Goal: Task Accomplishment & Management: Use online tool/utility

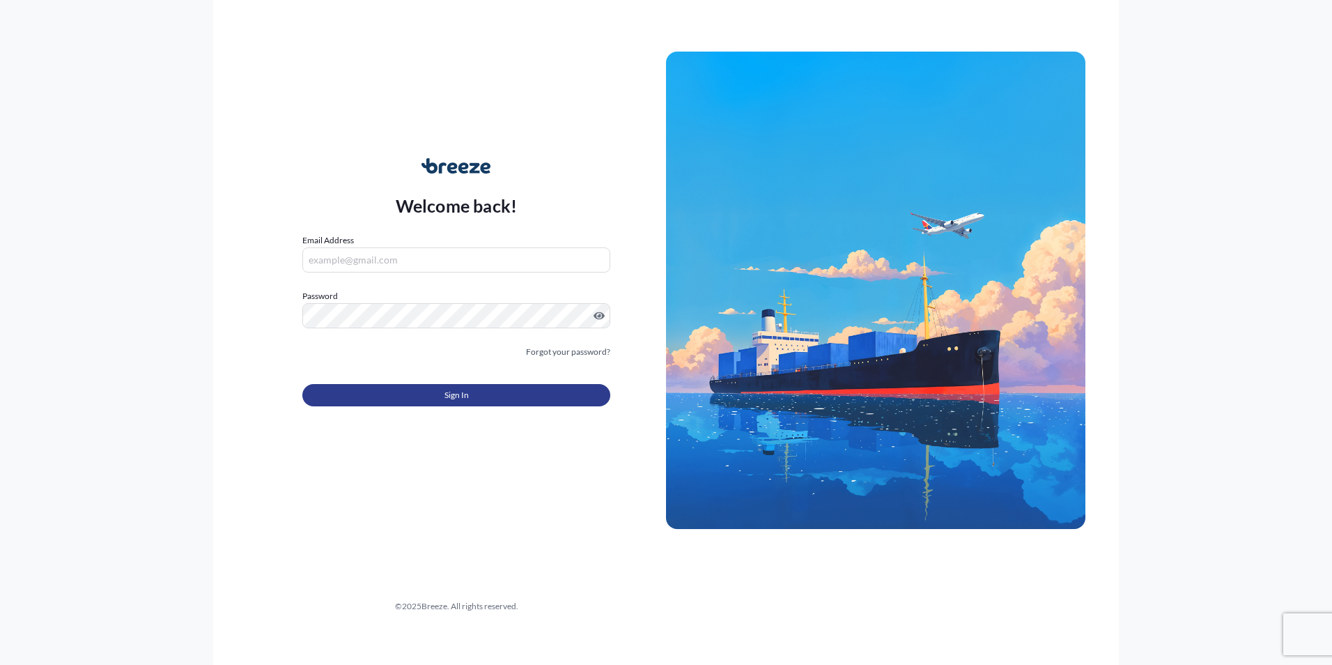
type input "[EMAIL_ADDRESS][DOMAIN_NAME]"
click at [457, 397] on span "Sign In" at bounding box center [457, 395] width 24 height 14
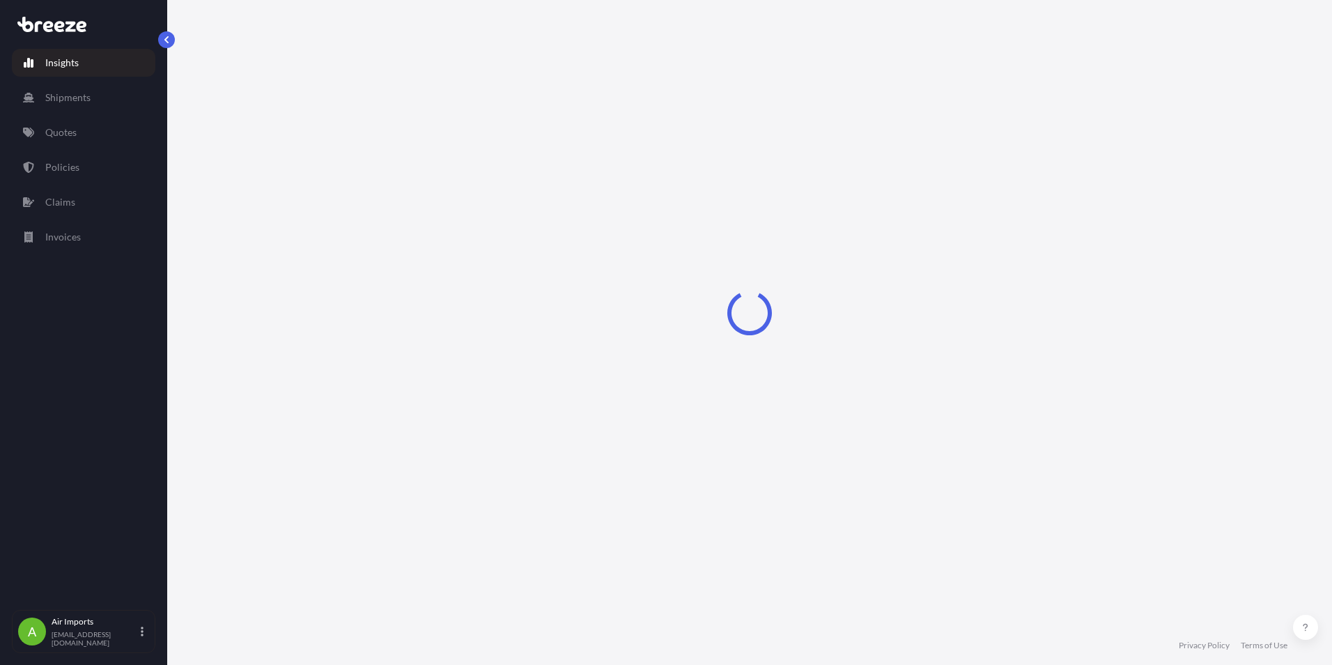
select select "2025"
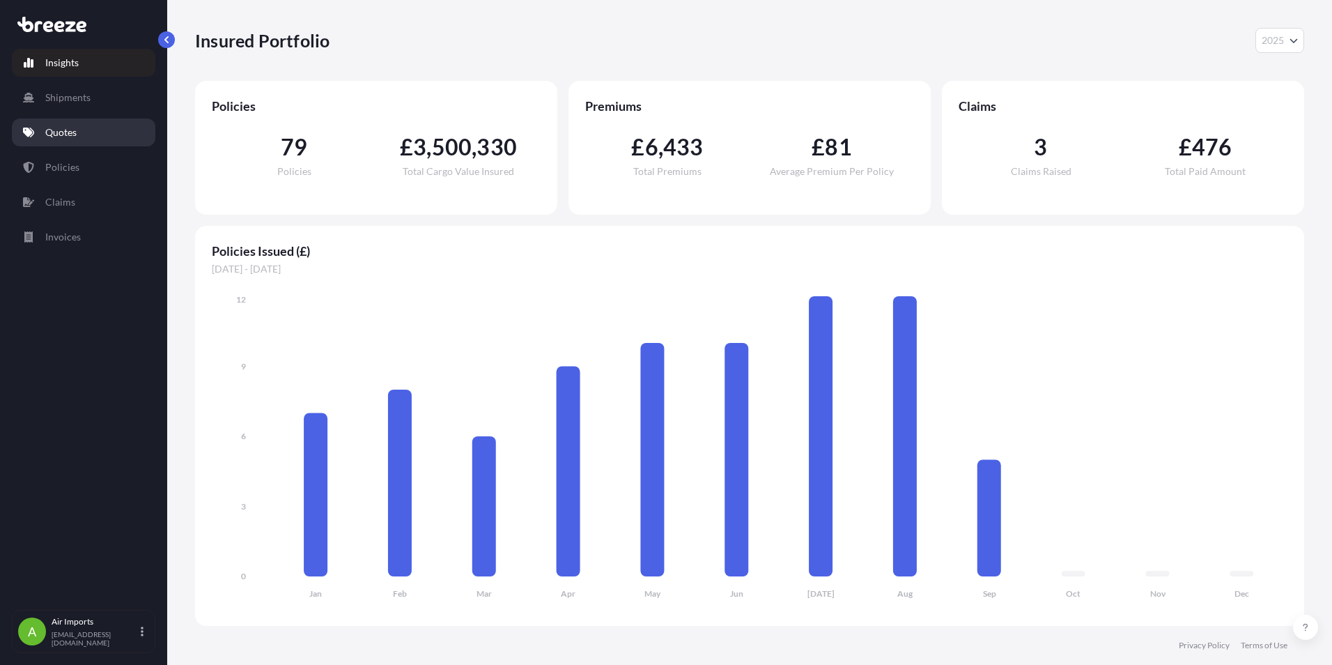
click at [59, 136] on p "Quotes" at bounding box center [60, 132] width 31 height 14
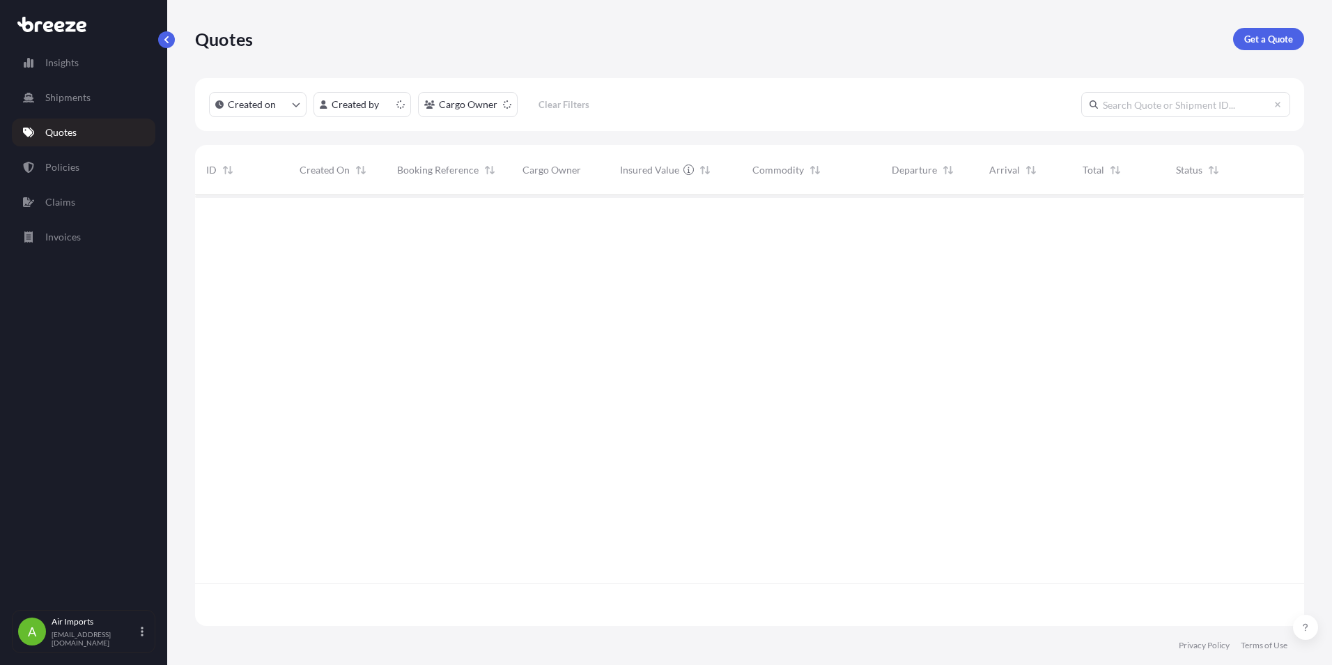
scroll to position [428, 1099]
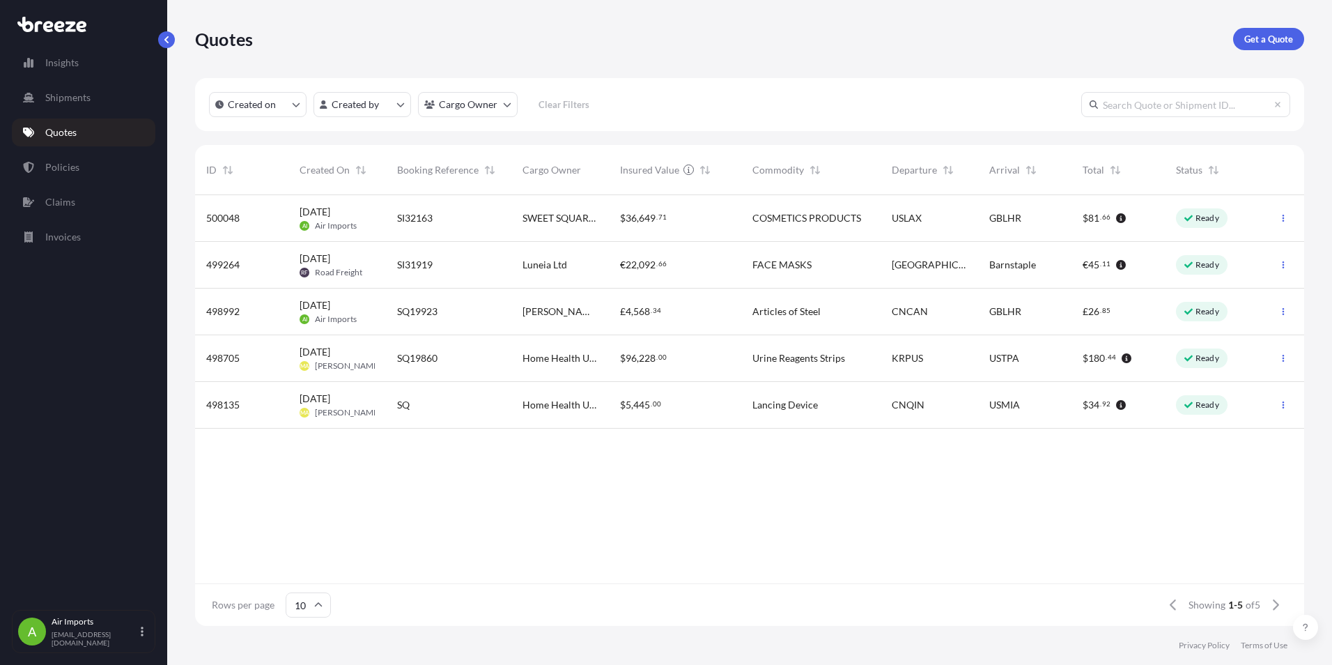
click at [328, 219] on span "[DATE] AI Air Imports" at bounding box center [328, 218] width 57 height 26
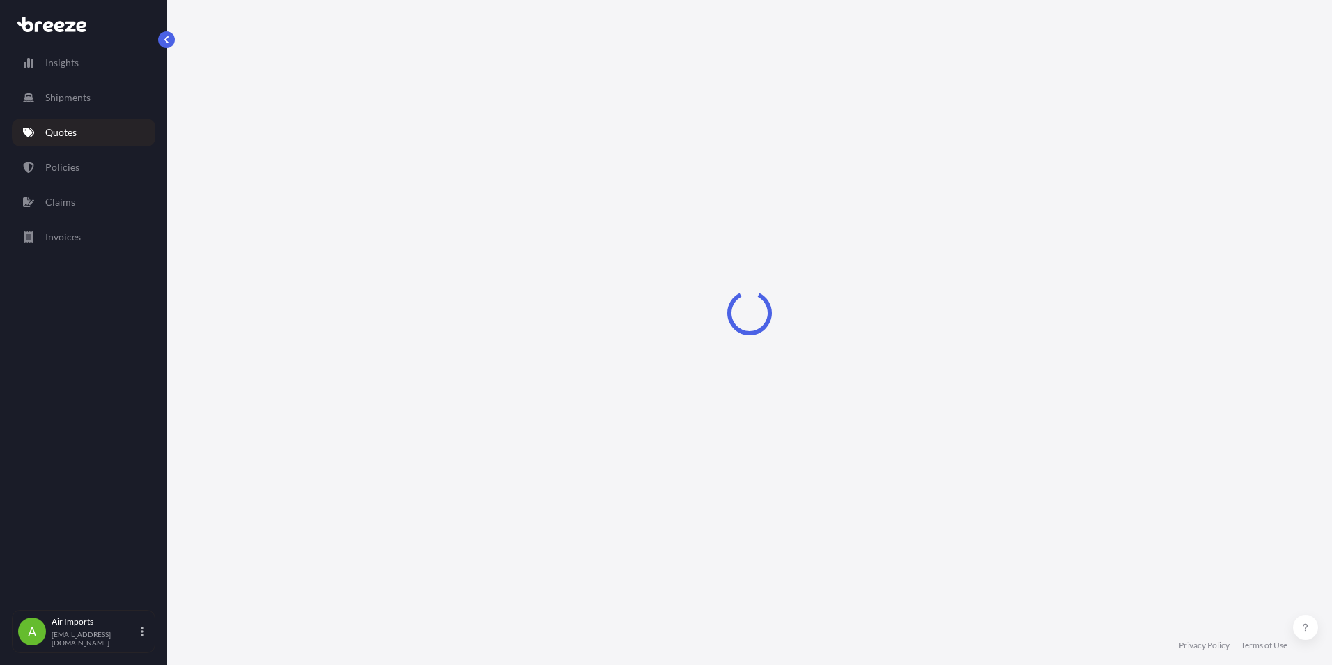
select select "Road"
select select "Air"
select select "Road"
select select "1"
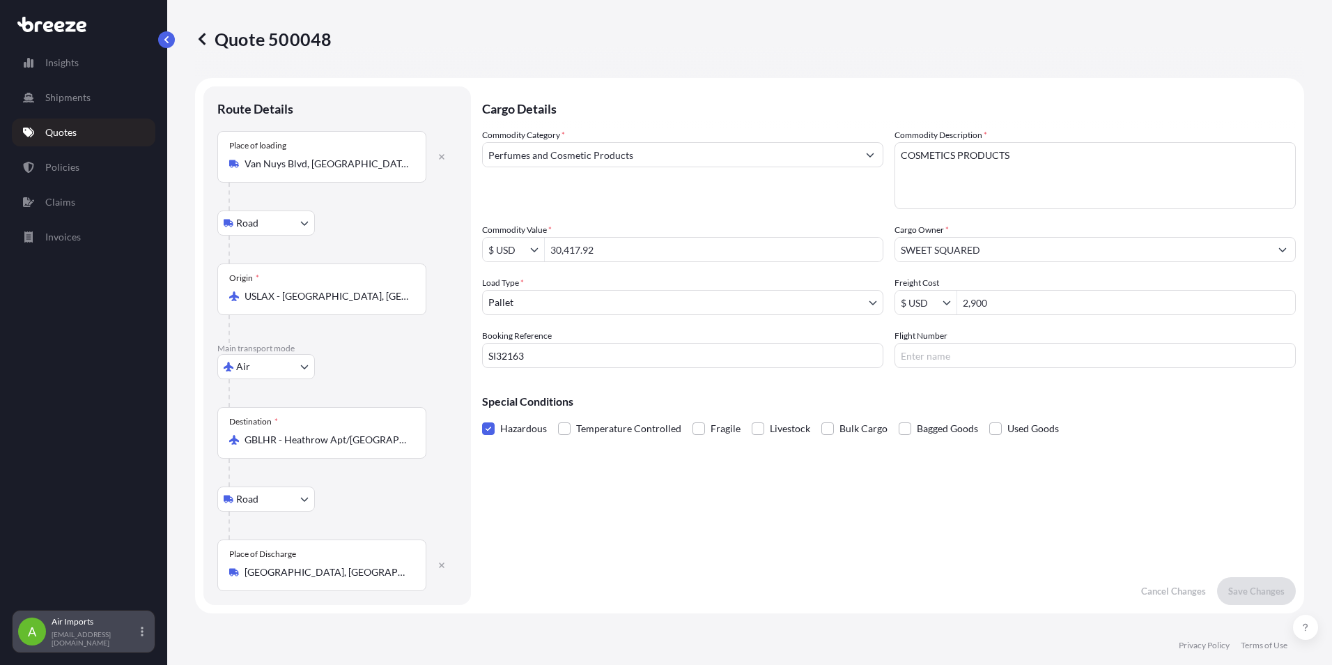
click at [133, 627] on p "Air Imports" at bounding box center [95, 621] width 86 height 11
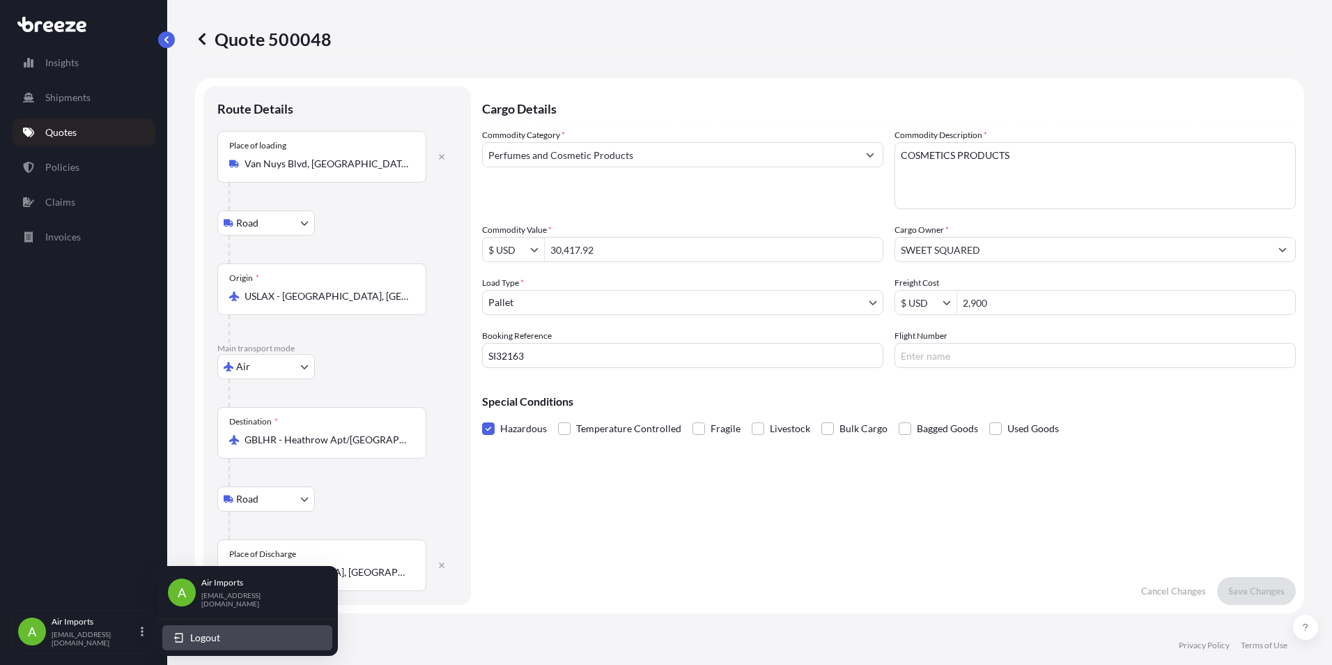
click at [207, 638] on span "Logout" at bounding box center [205, 638] width 30 height 14
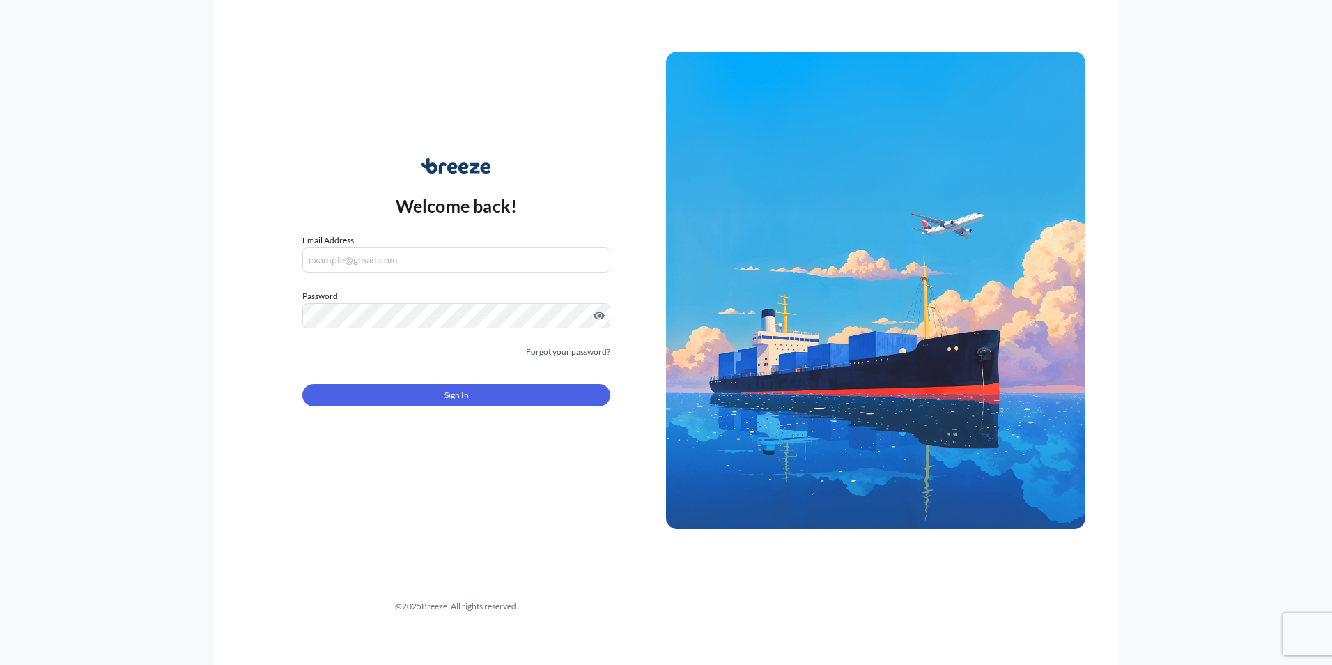
type input "[EMAIL_ADDRESS][DOMAIN_NAME]"
